Goal: Task Accomplishment & Management: Manage account settings

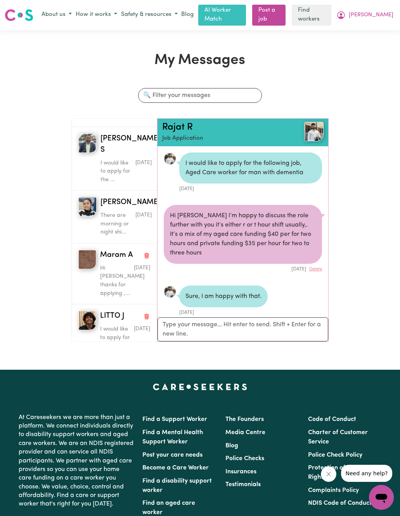
scroll to position [505, 0]
click at [38, 76] on div "My Messages Search conversations [PERSON_NAME] Hey [PERSON_NAME]..there is my f…" at bounding box center [200, 200] width 400 height 296
click at [64, 5] on div "Menu About us How it works Safety & resources Blog AI Worker Match Post a job F…" at bounding box center [200, 15] width 400 height 21
click at [68, 11] on button "About us" at bounding box center [57, 15] width 34 height 13
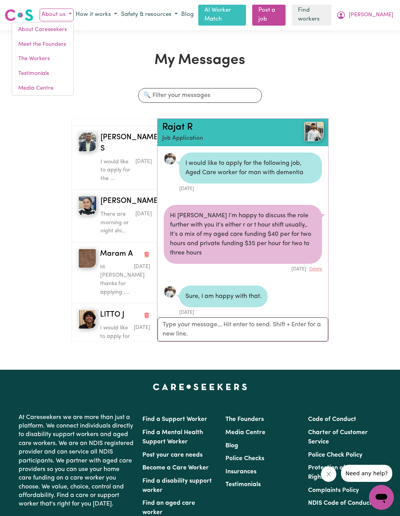
click at [116, 10] on button "How it works" at bounding box center [96, 15] width 45 height 13
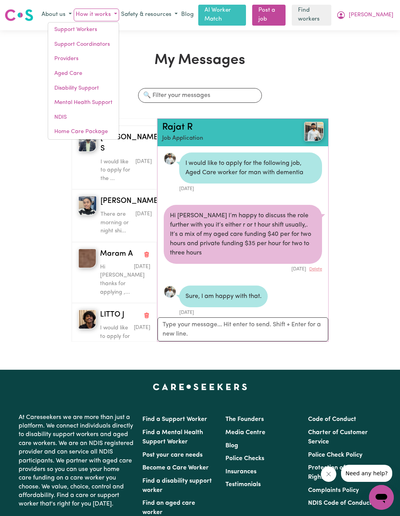
click at [156, 11] on button "Safety & resources" at bounding box center [149, 15] width 61 height 13
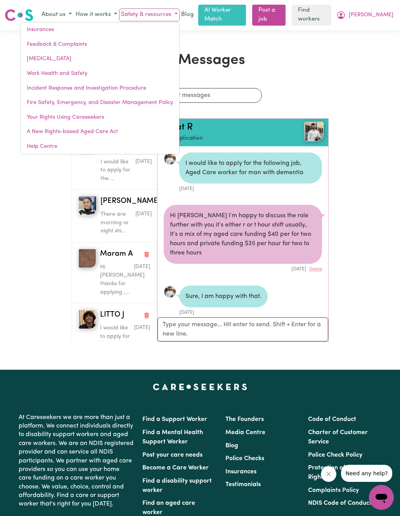
click at [291, 69] on div "My Messages Search conversations [PERSON_NAME] Hey [PERSON_NAME]..there is my f…" at bounding box center [200, 200] width 266 height 296
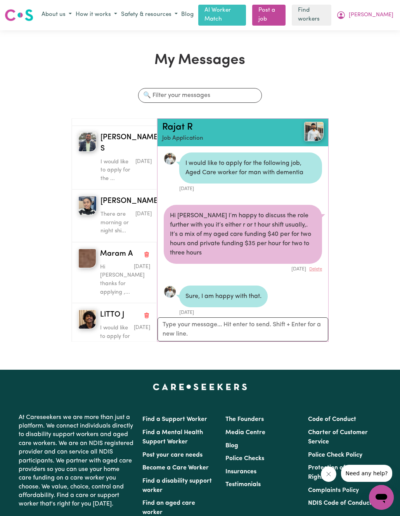
click at [112, 9] on button "How it works" at bounding box center [96, 15] width 45 height 13
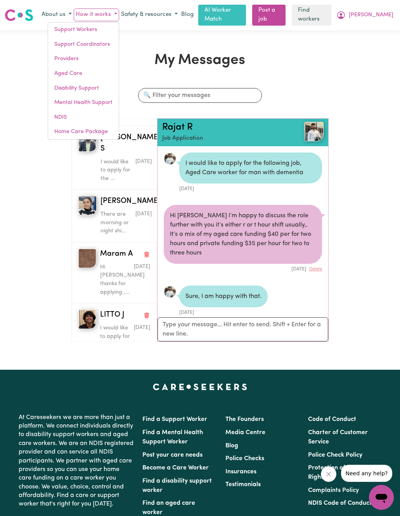
click at [32, 44] on div "My Messages Search conversations [PERSON_NAME] Hey [PERSON_NAME]..there is my f…" at bounding box center [200, 199] width 400 height 339
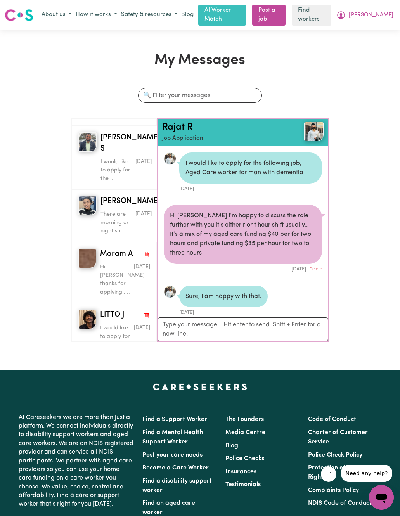
click at [64, 11] on button "About us" at bounding box center [57, 15] width 34 height 13
click at [208, 285] on div "Sure, I am happy with that." at bounding box center [223, 296] width 88 height 22
click at [176, 126] on link "Rajat R" at bounding box center [177, 127] width 31 height 9
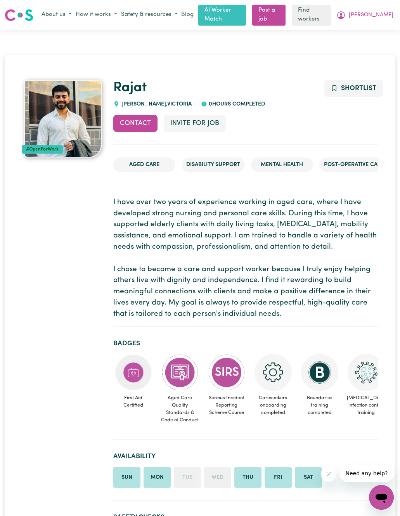
click at [199, 121] on button "Invite for Job" at bounding box center [195, 123] width 62 height 17
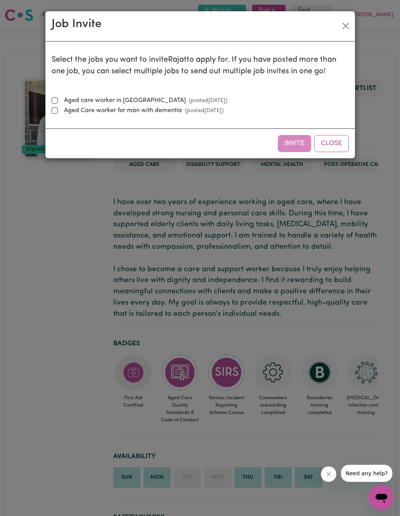
click at [56, 90] on div "Select the jobs you want to invite [PERSON_NAME] to apply for. If you have post…" at bounding box center [200, 85] width 297 height 74
click at [53, 92] on div "Select the jobs you want to invite [PERSON_NAME] to apply for. If you have post…" at bounding box center [200, 85] width 297 height 74
click at [55, 100] on input "Aged care worker in [GEOGRAPHIC_DATA] (posted [DATE] )" at bounding box center [55, 100] width 6 height 6
checkbox input "true"
click at [292, 142] on button "Invite" at bounding box center [294, 143] width 33 height 17
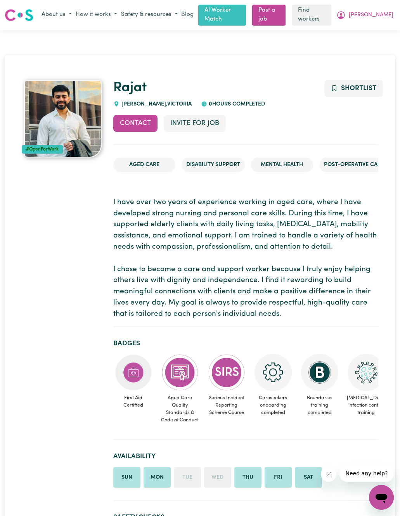
click at [359, 87] on span "Shortlist" at bounding box center [358, 88] width 35 height 7
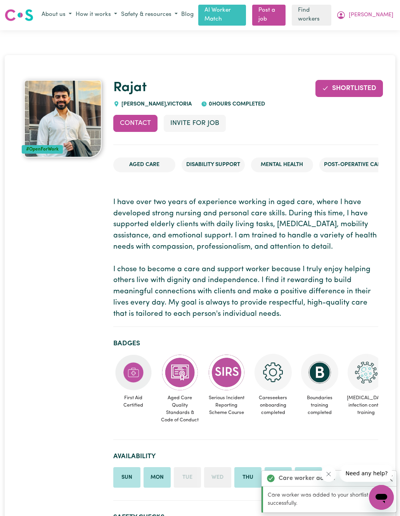
click at [113, 12] on button "How it works" at bounding box center [96, 15] width 45 height 13
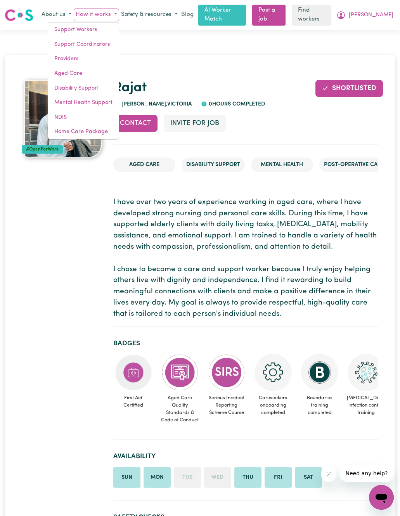
click at [208, 256] on p "I have over two years of experience working in aged care, where I have develope…" at bounding box center [245, 258] width 265 height 123
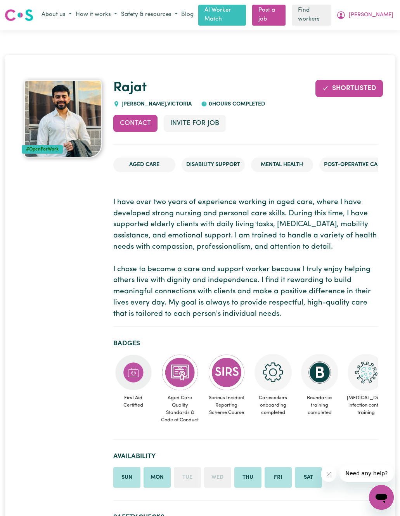
click at [67, 12] on button "About us" at bounding box center [57, 15] width 34 height 13
click at [99, 14] on button "How it works" at bounding box center [96, 15] width 45 height 13
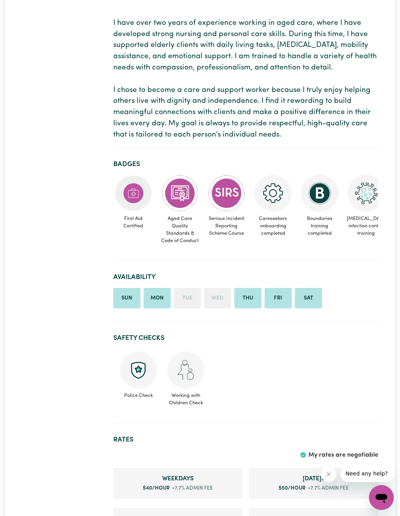
scroll to position [184, 0]
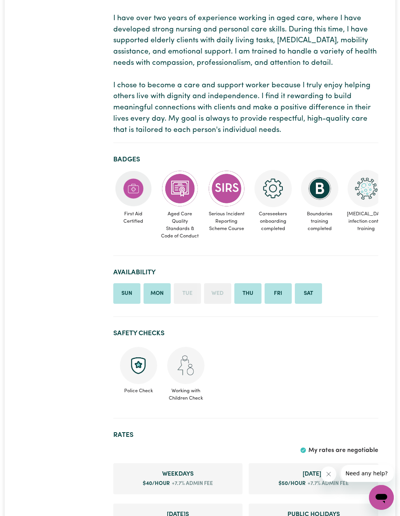
click at [367, 469] on button "Need any help?" at bounding box center [367, 473] width 52 height 17
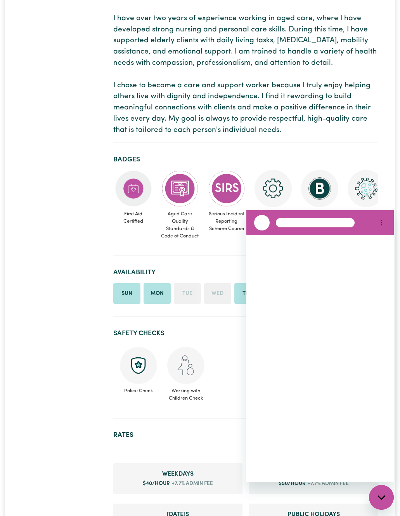
scroll to position [0, 0]
type textarea "x"
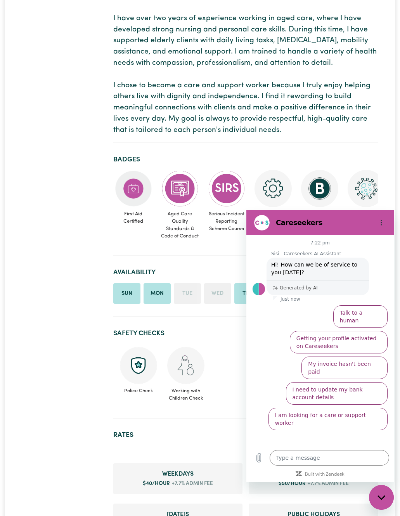
click at [318, 453] on textarea at bounding box center [329, 458] width 119 height 16
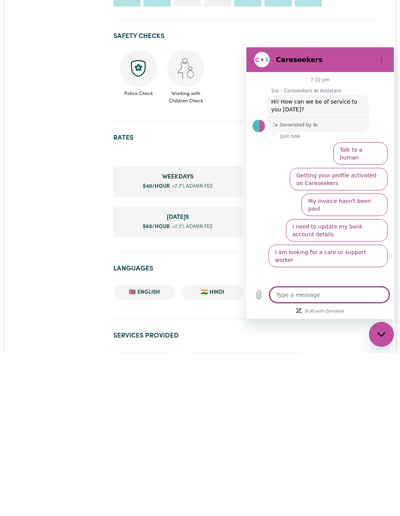
type textarea "H"
type textarea "x"
type textarea "Ho"
type textarea "x"
type textarea "How"
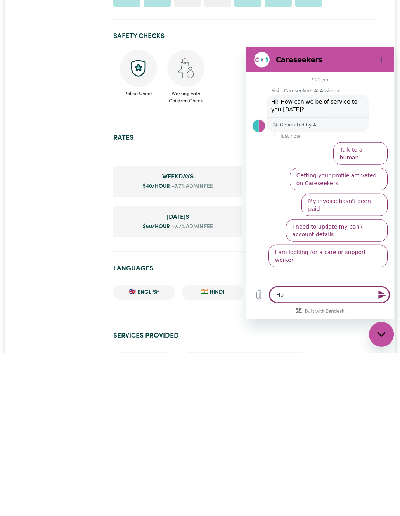
type textarea "x"
type textarea "How"
type textarea "x"
type textarea "How d"
type textarea "x"
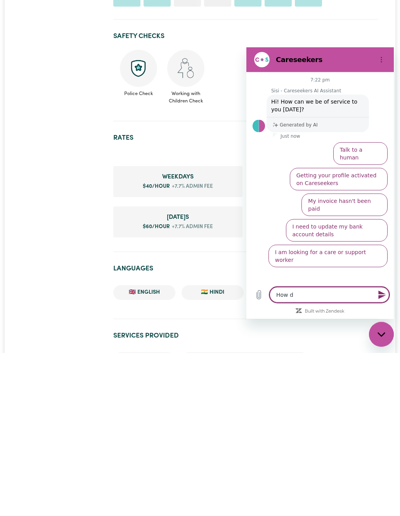
type textarea "How do"
type textarea "x"
type textarea "How do"
type textarea "x"
type textarea "How do i"
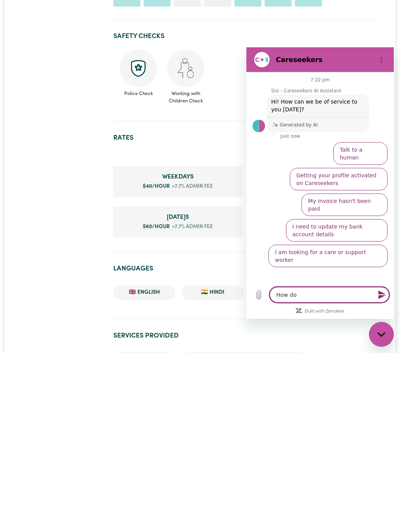
type textarea "x"
type textarea "How do I"
type textarea "x"
type textarea "How do I"
type textarea "x"
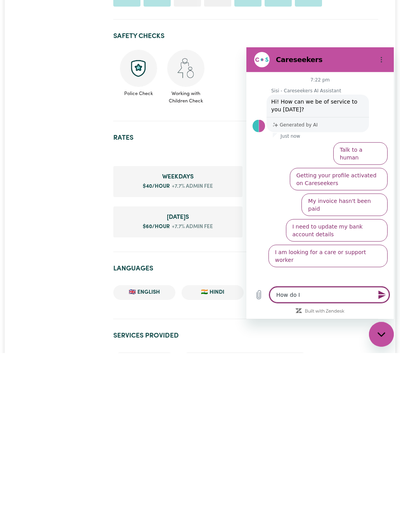
type textarea "How do I a"
type textarea "x"
type textarea "How do I aw"
type textarea "x"
type textarea "How do I awa"
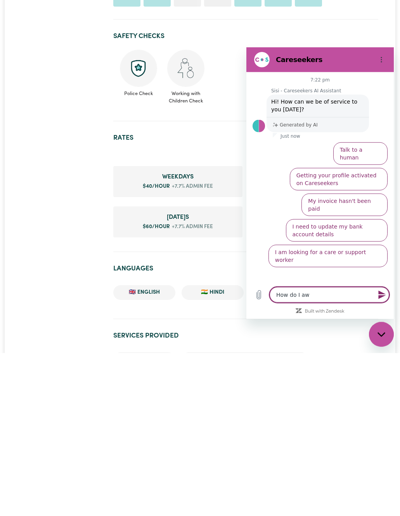
type textarea "x"
type textarea "How do I awar"
type textarea "x"
type textarea "How do I award"
type textarea "x"
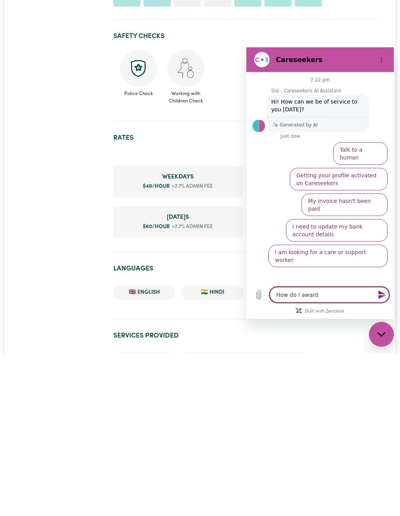
type textarea "How do I award"
type textarea "x"
type textarea "How do I award a"
type textarea "x"
type textarea "How do I award a"
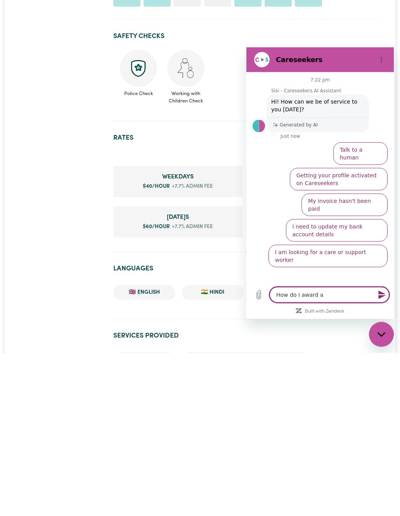
type textarea "x"
type textarea "How do I award a j"
type textarea "x"
type textarea "How do I award a jo"
type textarea "x"
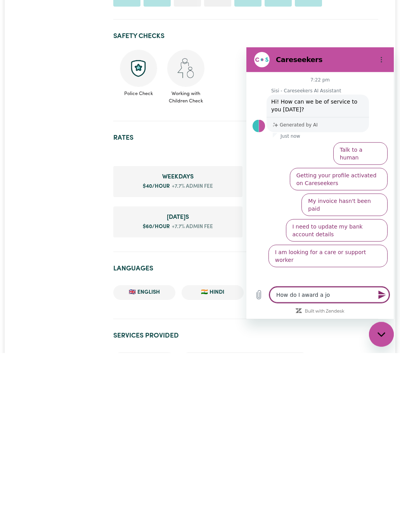
type textarea "How do I award a job"
type textarea "x"
type textarea "How do I award a job"
click at [382, 292] on icon "Send message" at bounding box center [381, 294] width 7 height 9
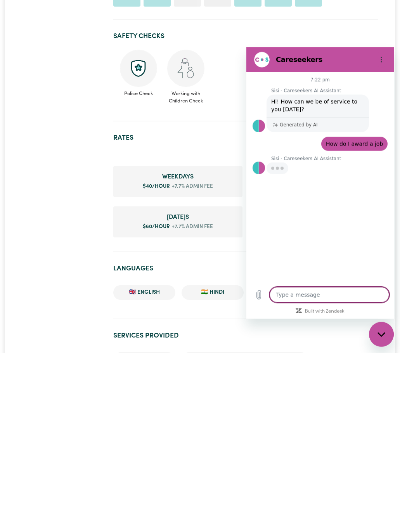
type textarea "x"
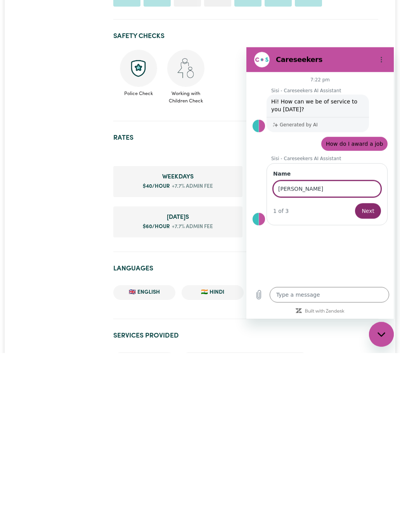
type input "[PERSON_NAME]"
click at [369, 212] on span "Next" at bounding box center [368, 210] width 13 height 9
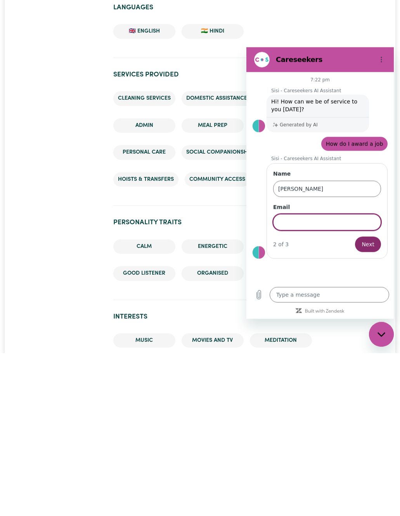
scroll to position [580, 0]
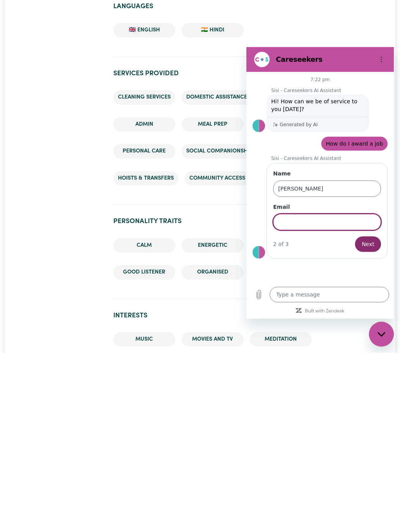
click at [351, 292] on textarea at bounding box center [329, 295] width 119 height 16
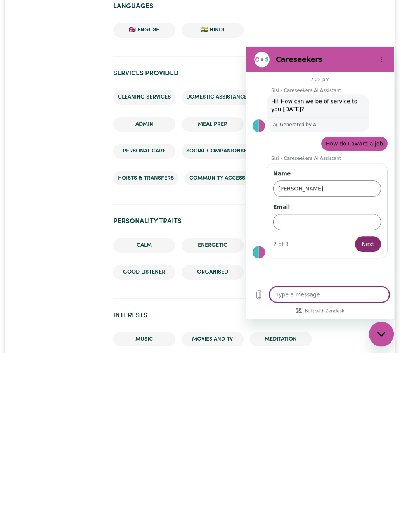
click at [324, 223] on input "Email" at bounding box center [327, 222] width 108 height 16
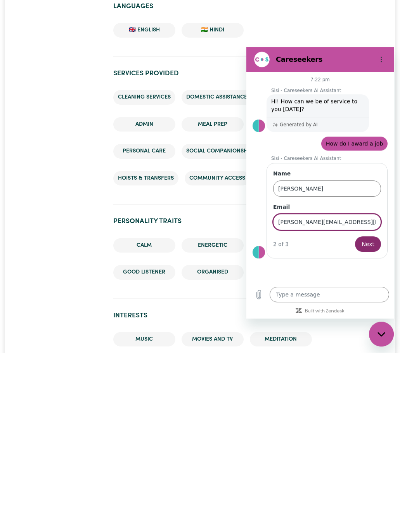
click at [302, 225] on input "[PERSON_NAME][EMAIL_ADDRESS][DOMAIN_NAME]" at bounding box center [327, 222] width 108 height 16
type input "[EMAIL_ADDRESS][DOMAIN_NAME]"
click at [370, 247] on span "Next" at bounding box center [368, 243] width 13 height 9
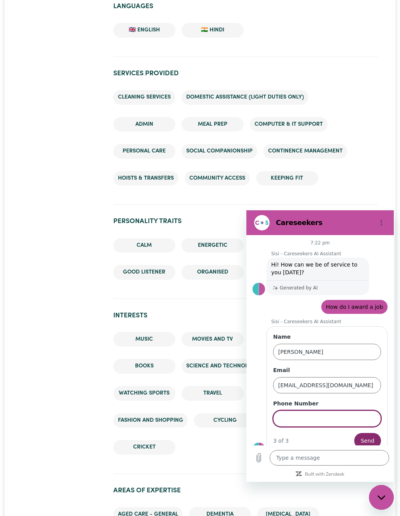
scroll to position [-1, 0]
click at [374, 170] on ul "Cleaning services Domestic assistance (light duties only) Admin Meal prep Compu…" at bounding box center [245, 138] width 265 height 108
click at [378, 499] on icon "Close messaging window" at bounding box center [381, 497] width 8 height 5
type textarea "x"
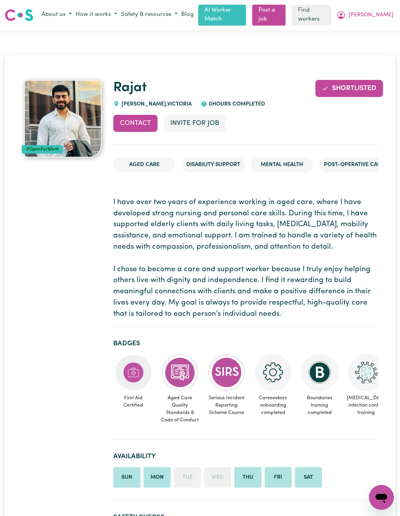
click at [378, 14] on span "[PERSON_NAME]" at bounding box center [371, 15] width 45 height 9
click at [175, 14] on button "Safety & resources" at bounding box center [149, 15] width 61 height 13
